Goal: Task Accomplishment & Management: Manage account settings

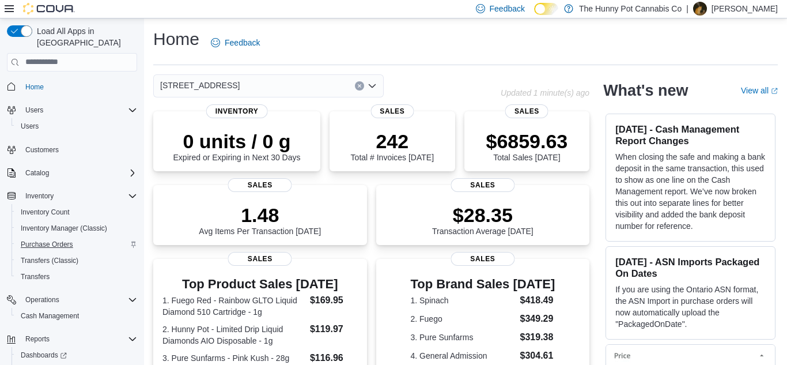
scroll to position [35, 0]
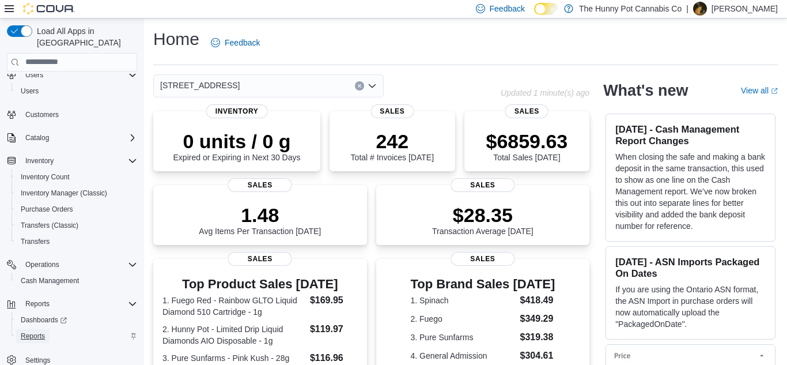
click at [36, 330] on span "Reports" at bounding box center [33, 336] width 24 height 14
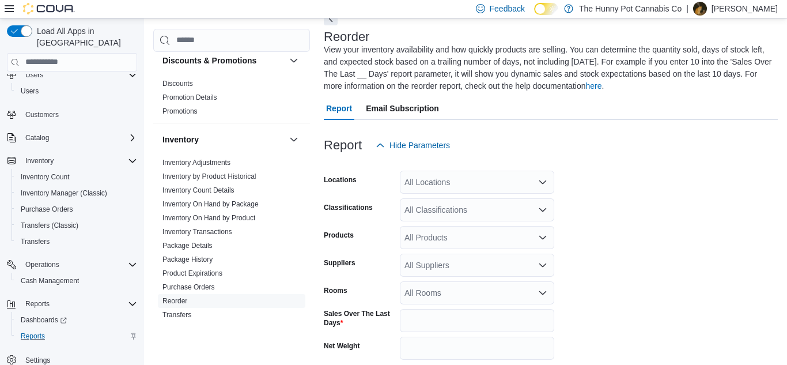
scroll to position [126, 0]
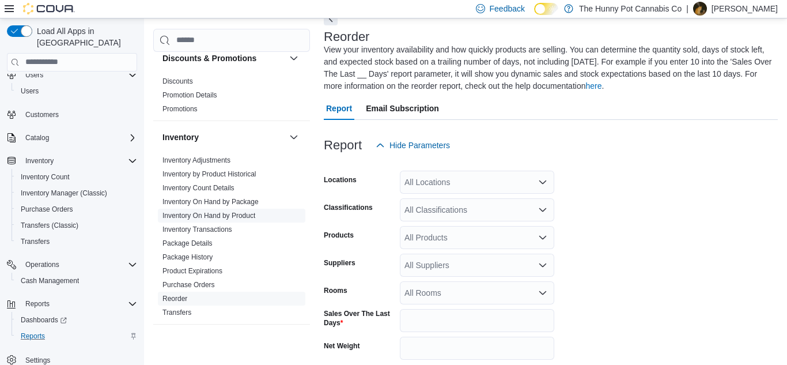
click at [222, 217] on link "Inventory On Hand by Product" at bounding box center [208, 215] width 93 height 8
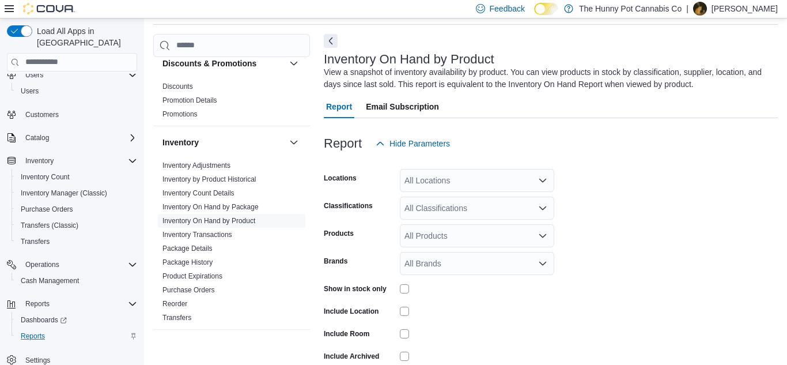
scroll to position [39, 0]
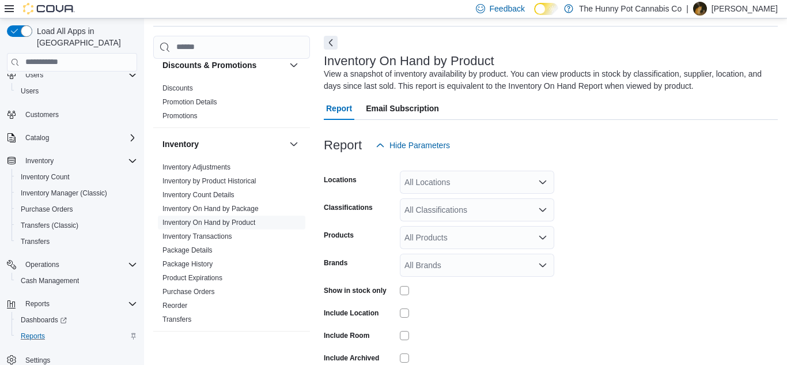
click at [422, 184] on div "All Locations" at bounding box center [477, 181] width 154 height 23
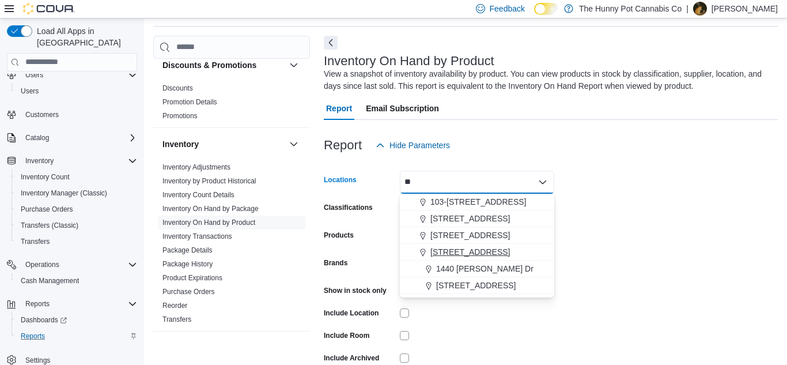
type input "**"
click at [452, 253] on span "[STREET_ADDRESS]" at bounding box center [469, 252] width 79 height 12
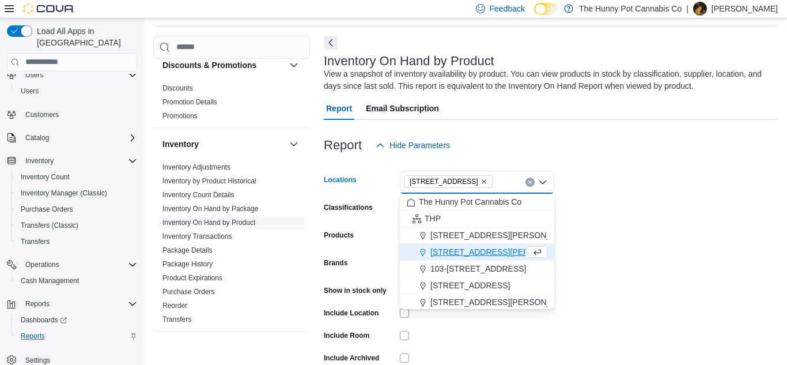
click at [562, 242] on form "Locations [STREET_ADDRESS] Selected. [STREET_ADDRESS] Press Backspace to delete…" at bounding box center [551, 278] width 454 height 242
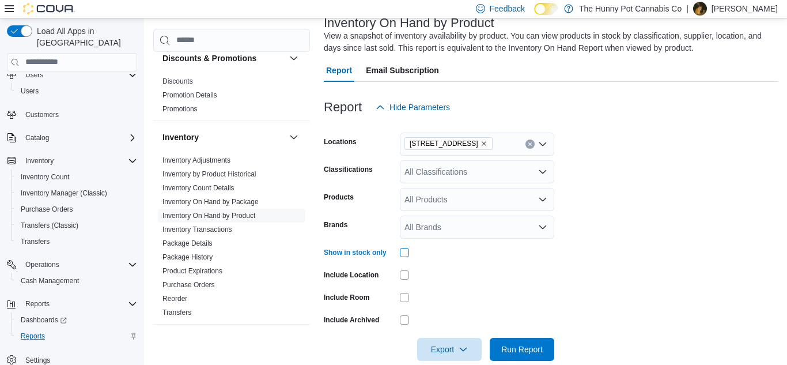
scroll to position [96, 0]
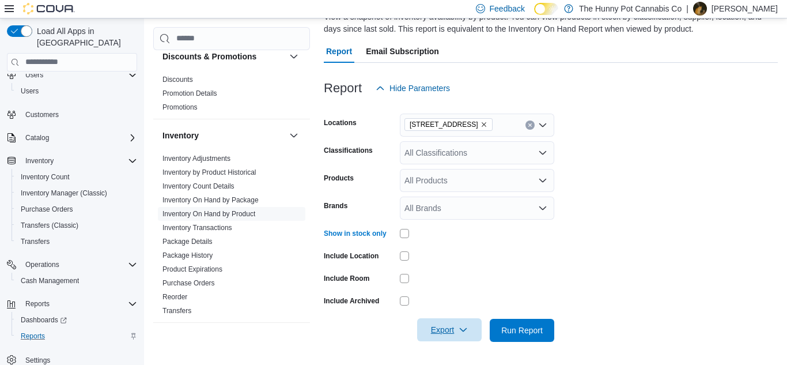
click at [445, 328] on span "Export" at bounding box center [449, 329] width 51 height 23
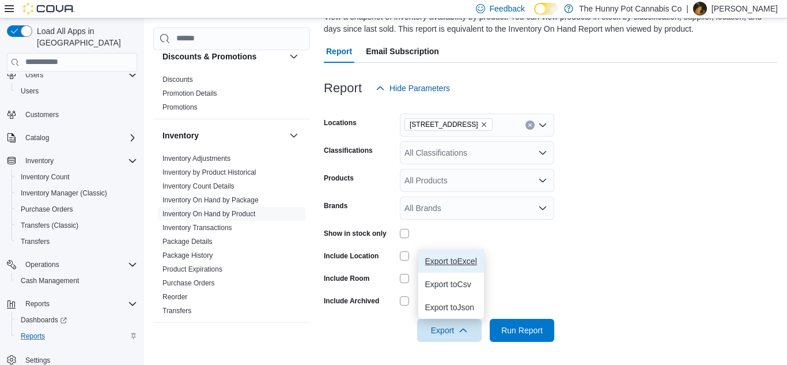
click at [443, 266] on button "Export to Excel" at bounding box center [451, 260] width 66 height 23
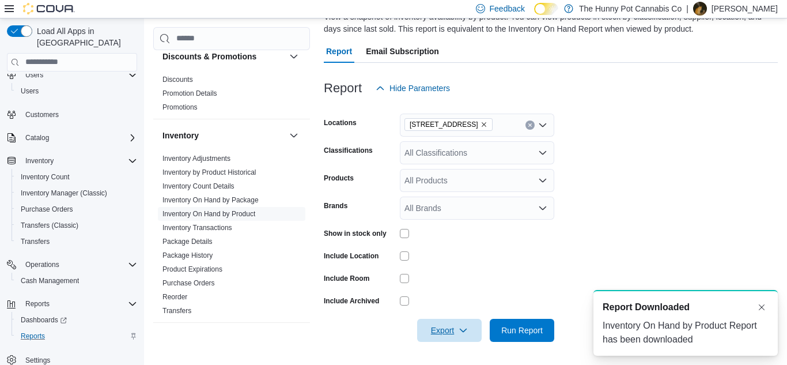
scroll to position [0, 0]
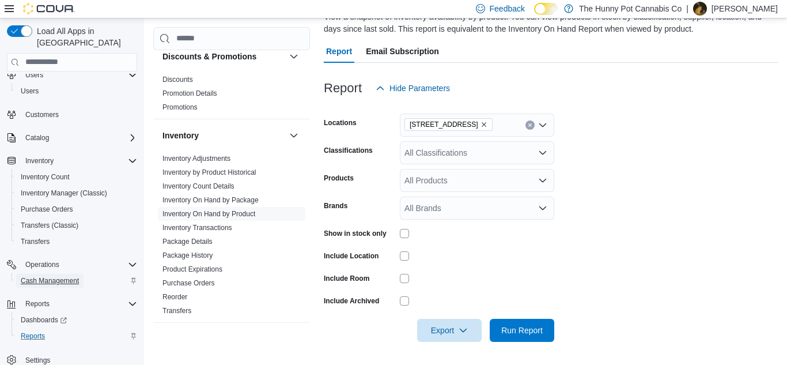
click at [37, 276] on span "Cash Management" at bounding box center [50, 280] width 58 height 9
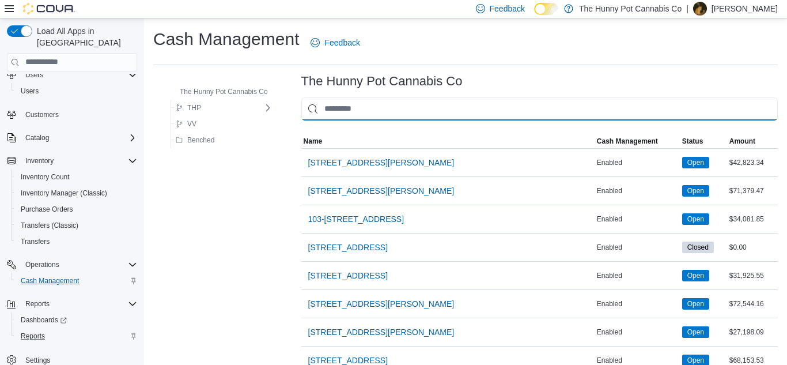
click at [359, 113] on input "This is a search bar. As you type, the results lower in the page will automatic…" at bounding box center [539, 108] width 476 height 23
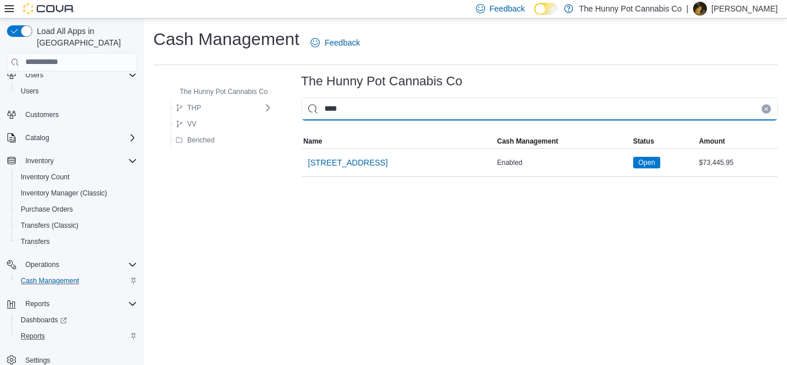
click at [359, 110] on input "****" at bounding box center [539, 108] width 476 height 23
type input "****"
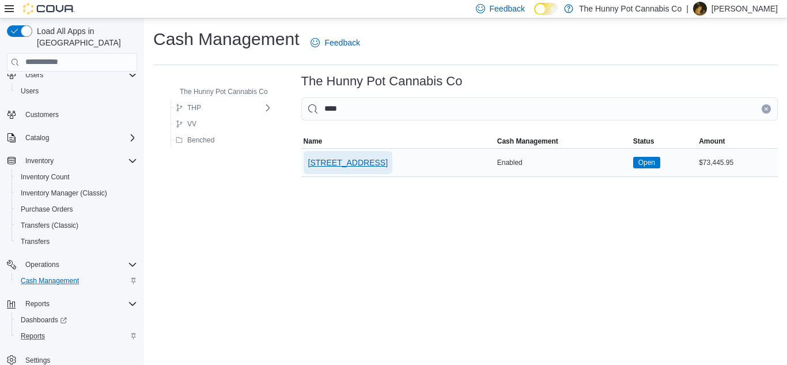
click at [374, 163] on span "[STREET_ADDRESS]" at bounding box center [347, 163] width 79 height 12
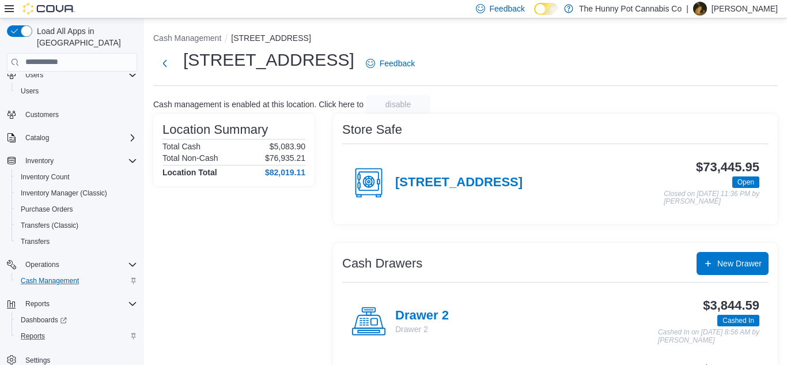
scroll to position [71, 0]
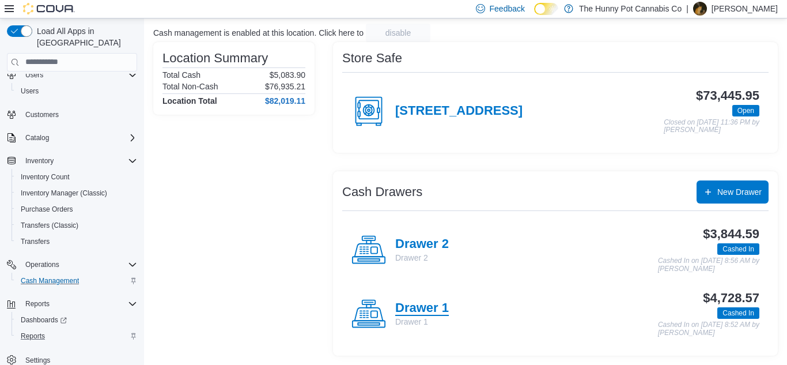
click at [430, 312] on h4 "Drawer 1" at bounding box center [422, 308] width 54 height 15
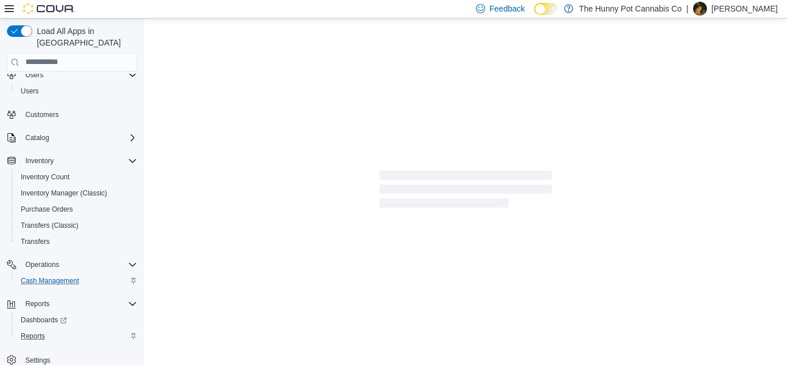
scroll to position [1, 0]
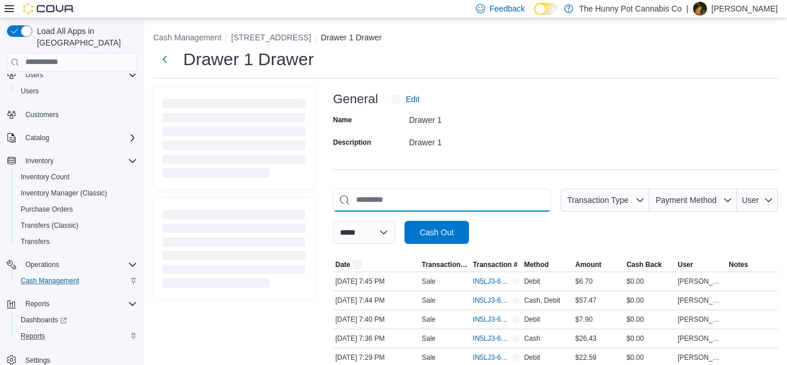
click at [400, 207] on input "This is a search bar. As you type, the results lower in the page will automatic…" at bounding box center [442, 199] width 218 height 23
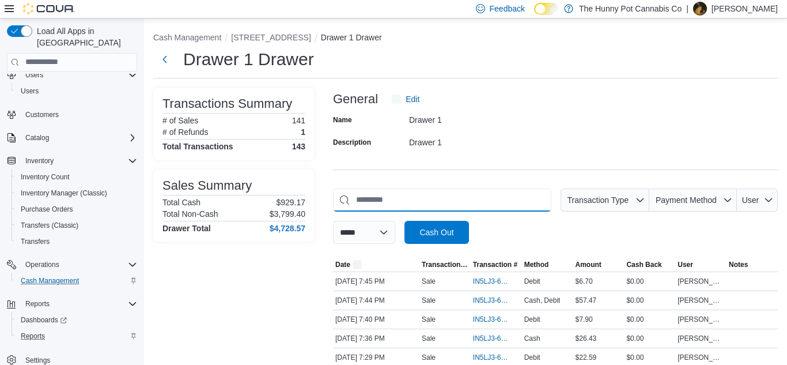
scroll to position [0, 0]
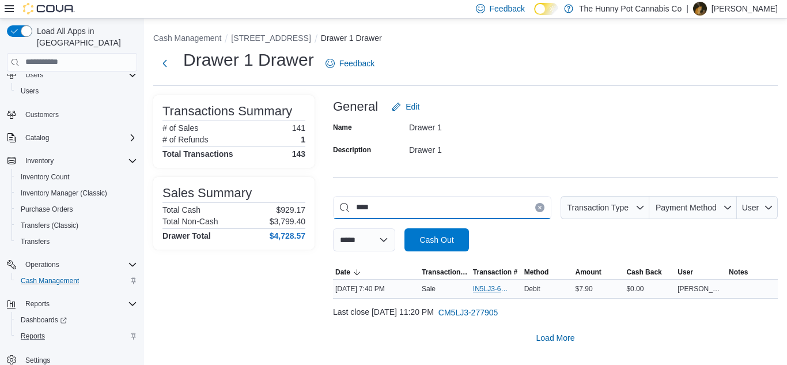
type input "****"
click at [492, 286] on span "IN5LJ3-6144873" at bounding box center [490, 288] width 35 height 9
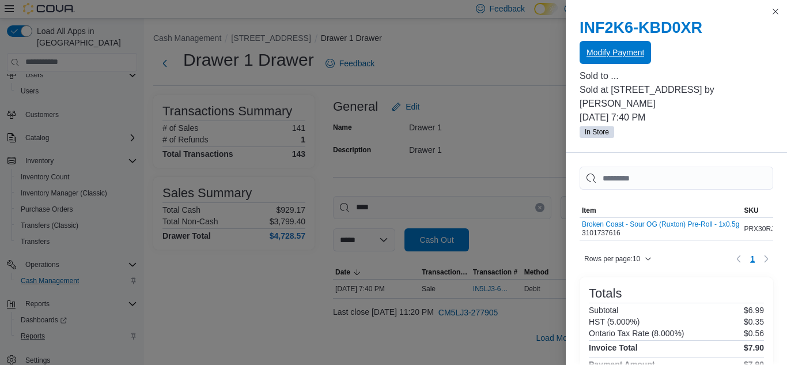
click at [624, 55] on span "Modify Payment" at bounding box center [615, 53] width 58 height 12
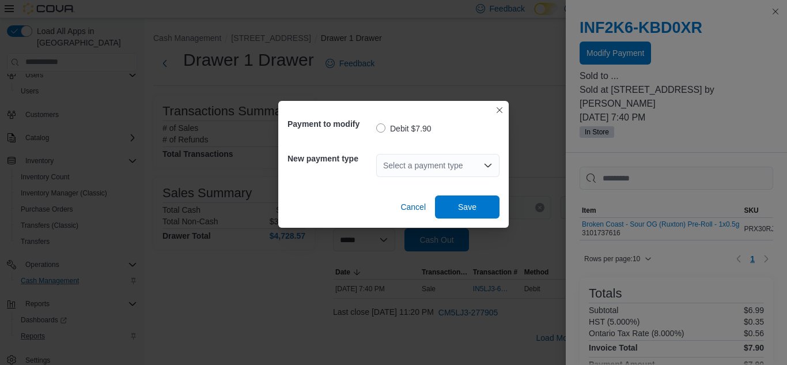
click at [388, 165] on div "Select a payment type" at bounding box center [437, 165] width 123 height 23
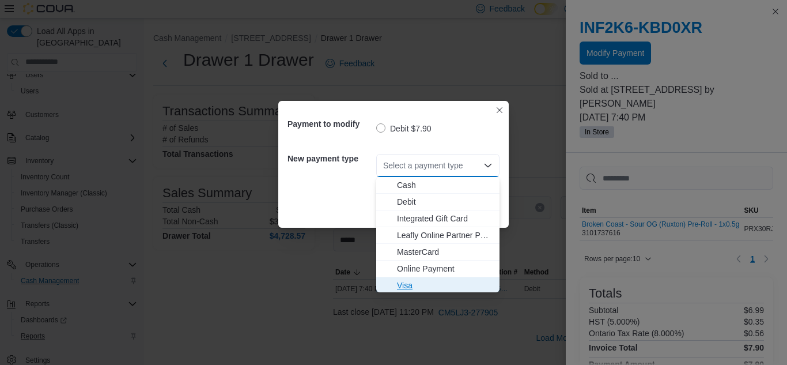
click at [410, 283] on span "Visa" at bounding box center [445, 285] width 96 height 12
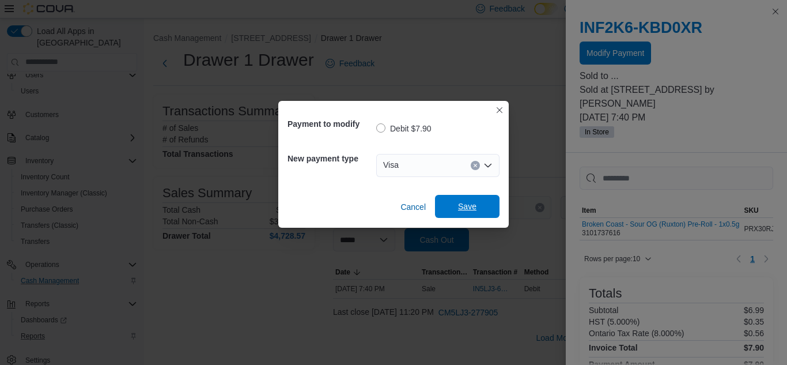
click at [473, 195] on span "Save" at bounding box center [467, 206] width 51 height 23
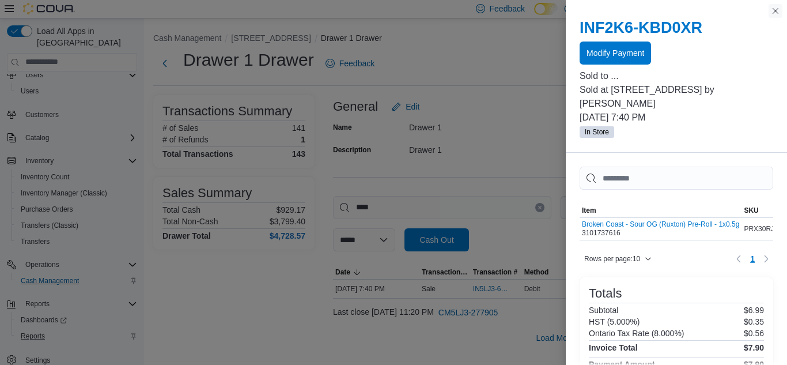
click at [774, 9] on button "Close this dialog" at bounding box center [775, 11] width 14 height 14
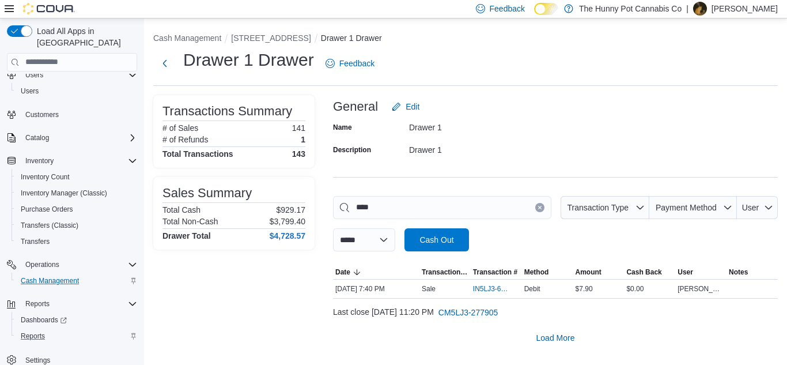
click at [492, 122] on div "Drawer 1" at bounding box center [486, 125] width 154 height 14
click at [574, 143] on div "Name Drawer 1 Description Drawer 1" at bounding box center [555, 138] width 445 height 40
click at [671, 109] on div "General Edit" at bounding box center [555, 106] width 445 height 23
click at [579, 66] on div "Drawer 1 Drawer Feedback" at bounding box center [465, 63] width 624 height 30
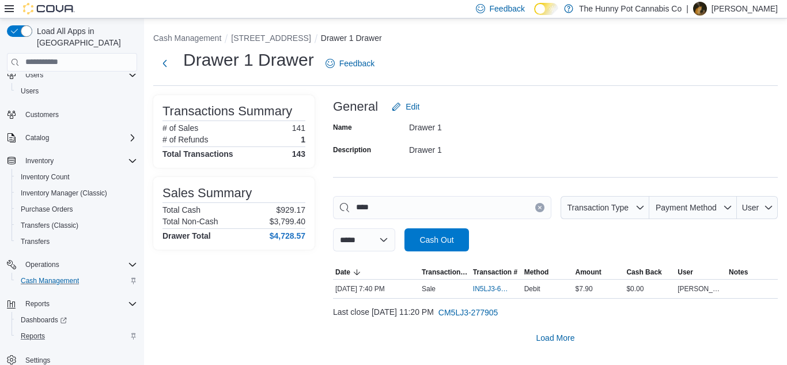
click at [579, 66] on div "Drawer 1 Drawer Feedback" at bounding box center [465, 63] width 624 height 30
